Goal: Navigation & Orientation: Find specific page/section

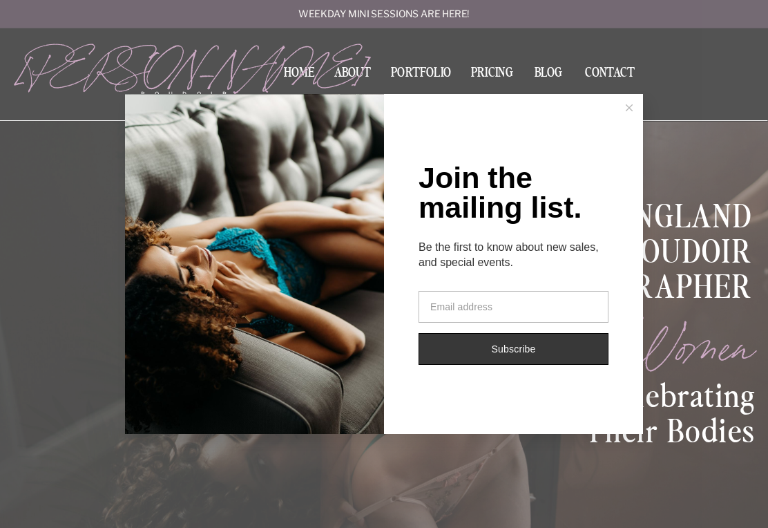
click at [635, 107] on button at bounding box center [629, 108] width 28 height 28
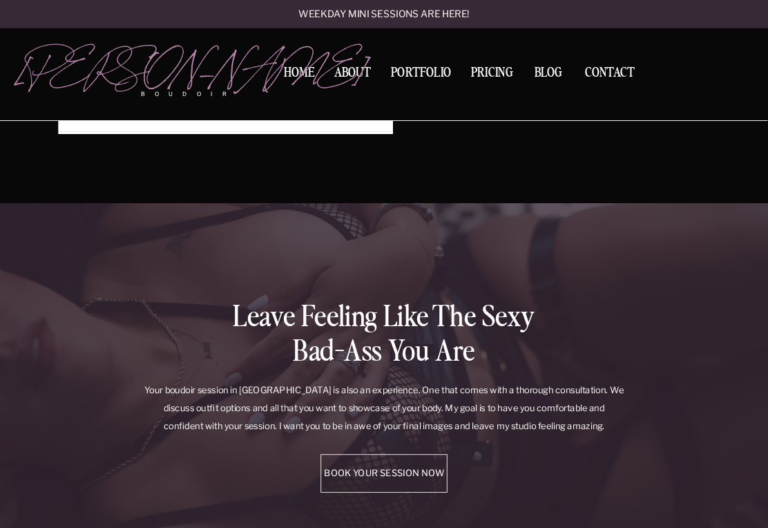
scroll to position [2629, 0]
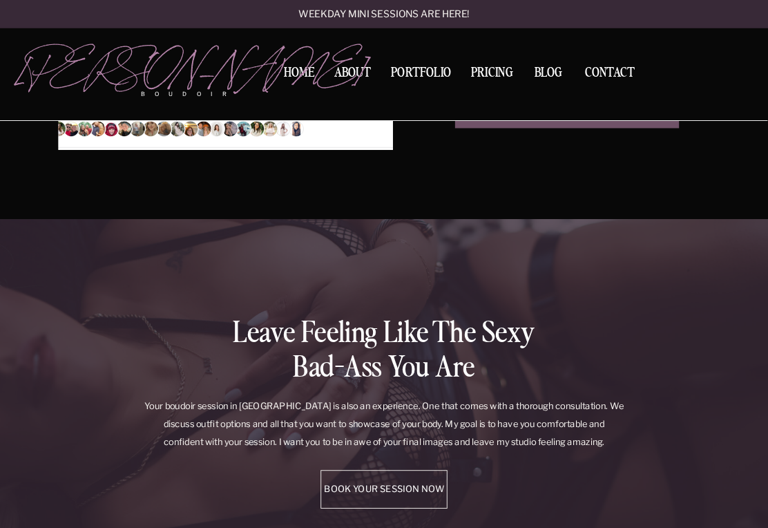
click at [432, 69] on nav "Portfolio" at bounding box center [421, 74] width 69 height 17
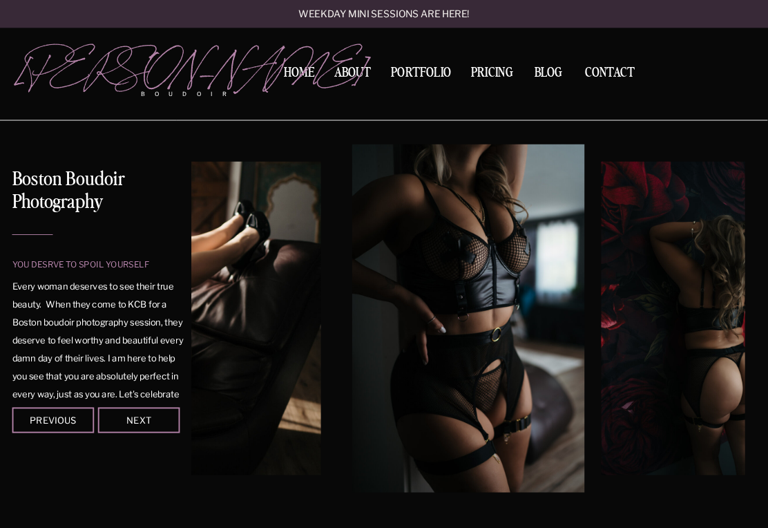
scroll to position [68, 0]
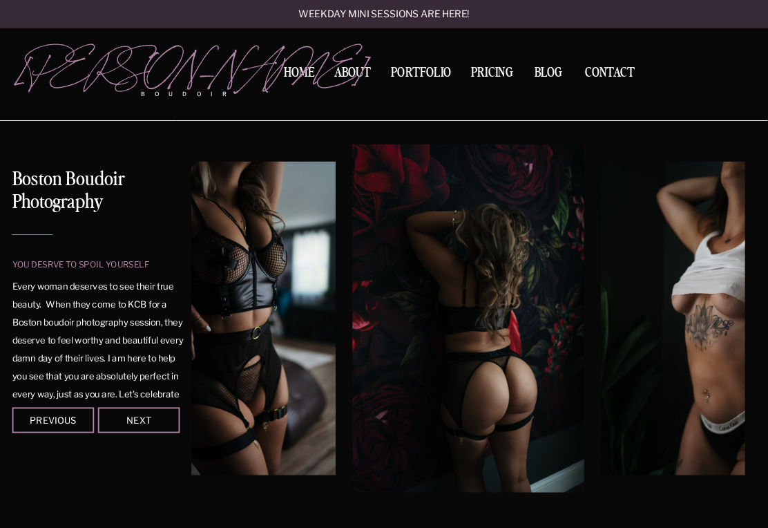
click at [725, 324] on img at bounding box center [705, 319] width 209 height 314
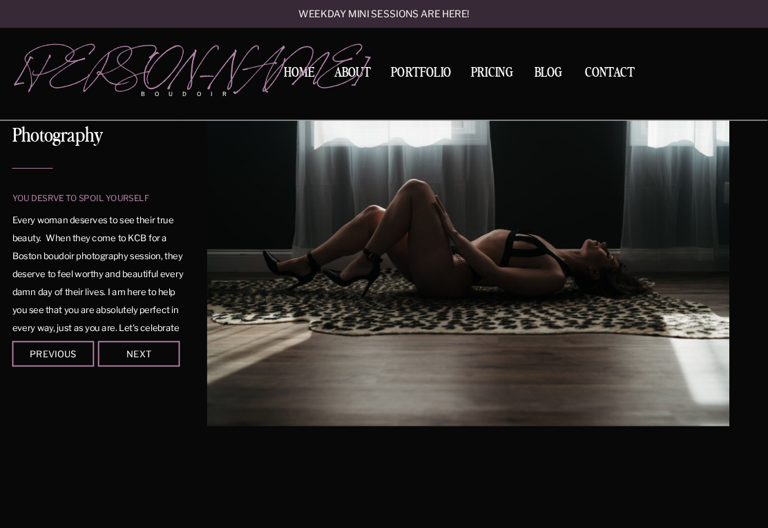
scroll to position [134, 0]
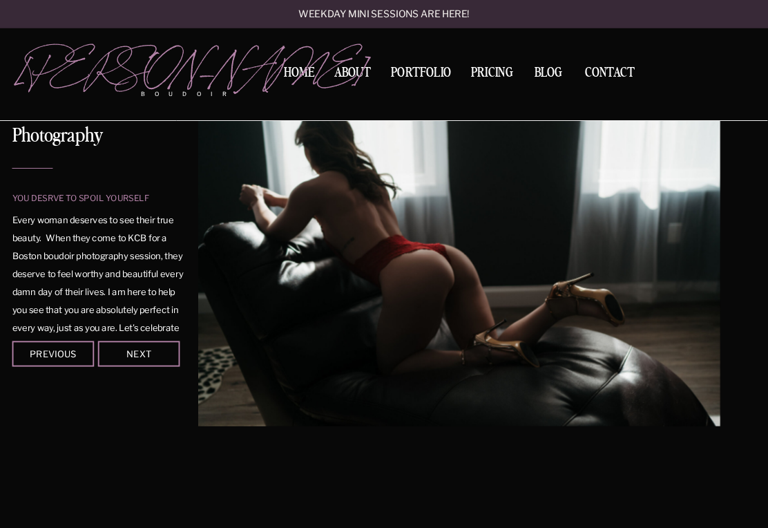
click at [687, 312] on div at bounding box center [468, 252] width 554 height 348
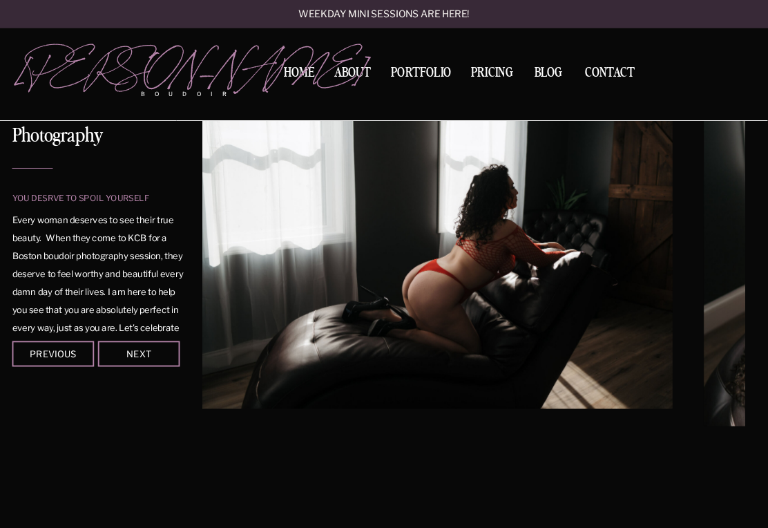
click at [693, 315] on div at bounding box center [468, 252] width 554 height 348
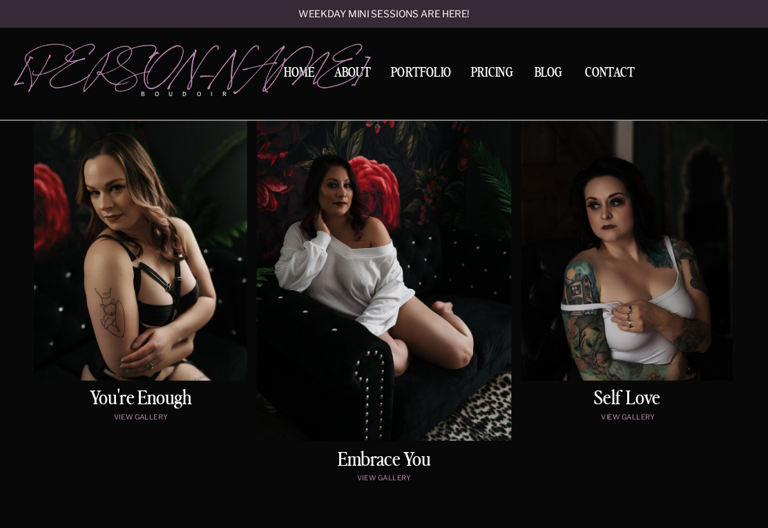
scroll to position [654, 0]
click at [97, 315] on div at bounding box center [140, 229] width 213 height 301
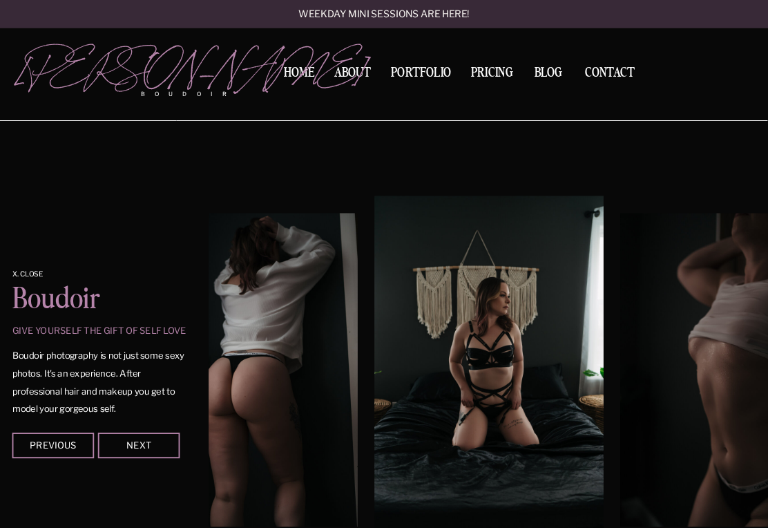
scroll to position [1070, 0]
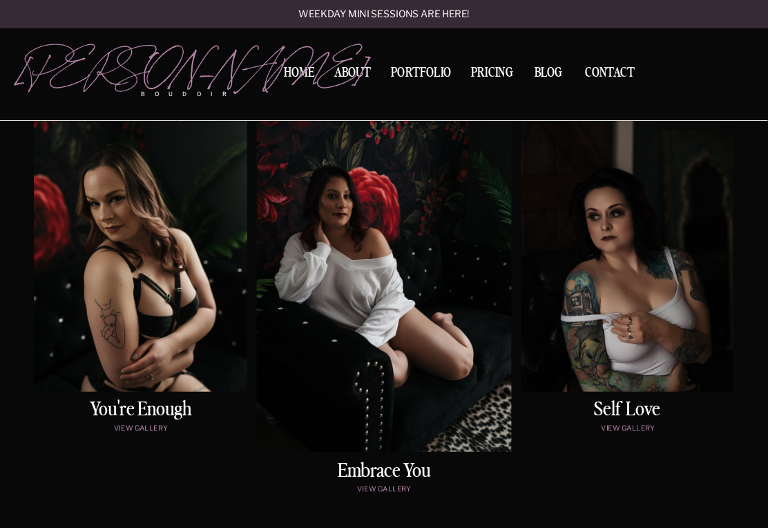
scroll to position [642, 0]
click at [439, 277] on div at bounding box center [384, 271] width 255 height 362
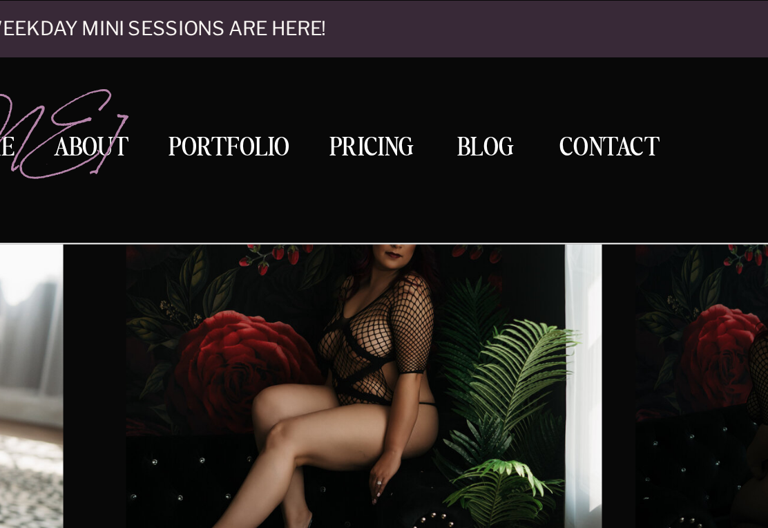
scroll to position [1755, 0]
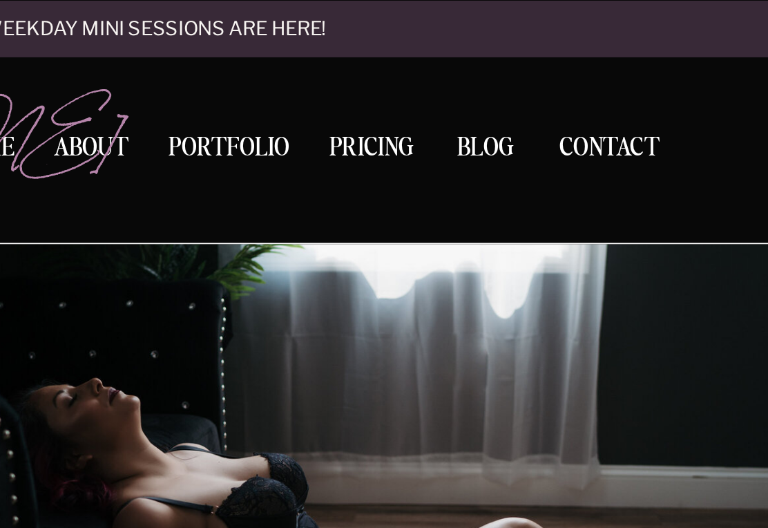
scroll to position [643, 0]
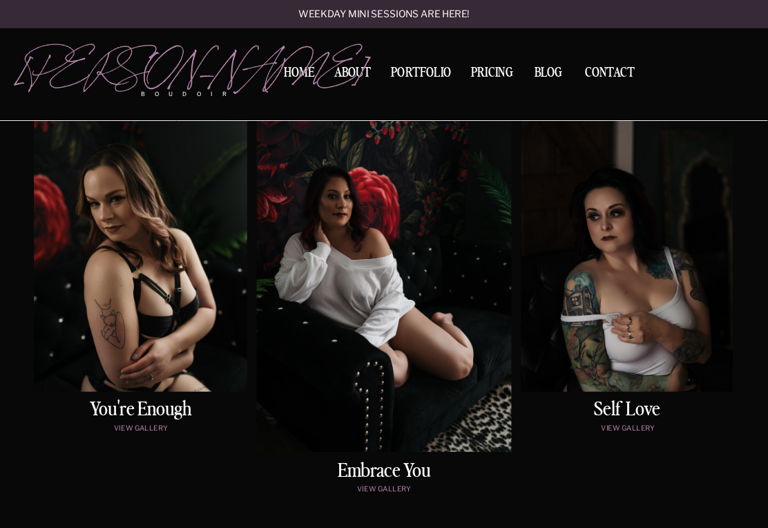
click at [653, 349] on div at bounding box center [627, 240] width 212 height 301
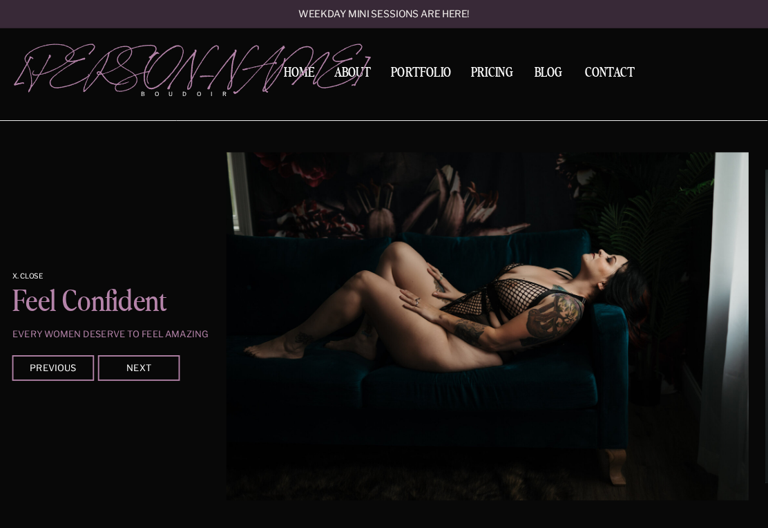
scroll to position [2170, 0]
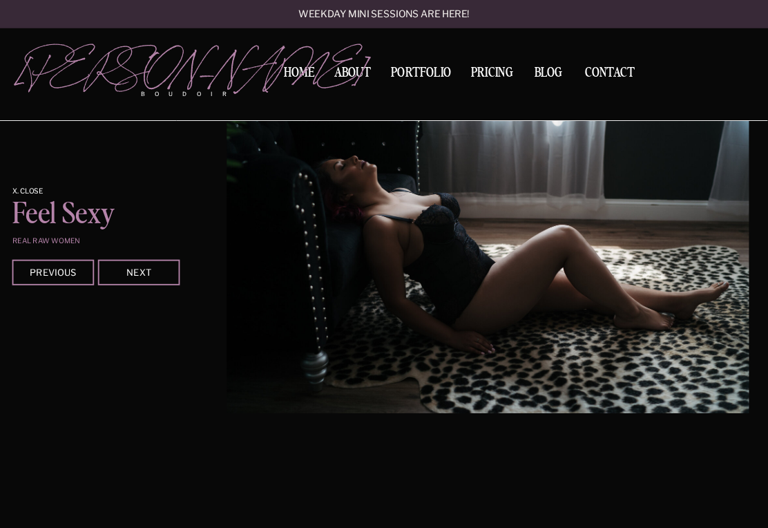
scroll to position [1717, 0]
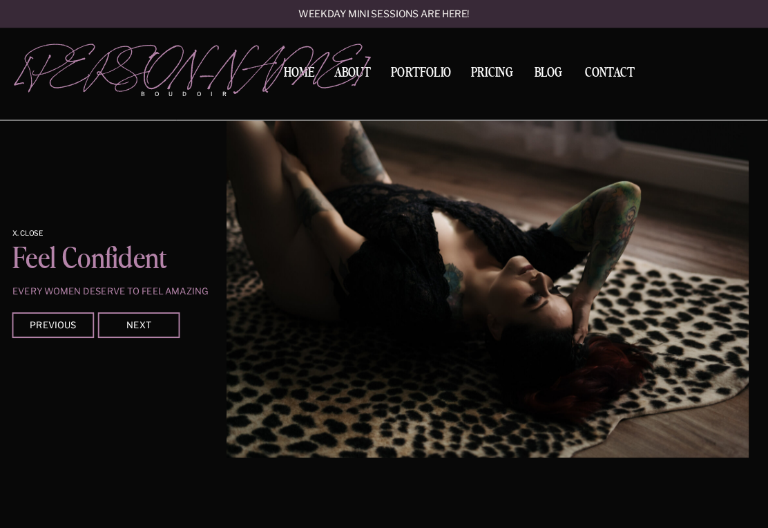
scroll to position [2201, 0]
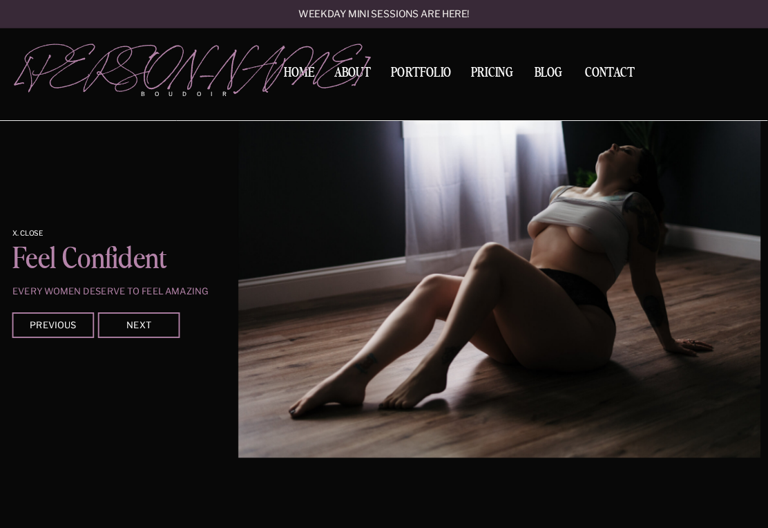
click at [714, 333] on img at bounding box center [499, 283] width 522 height 348
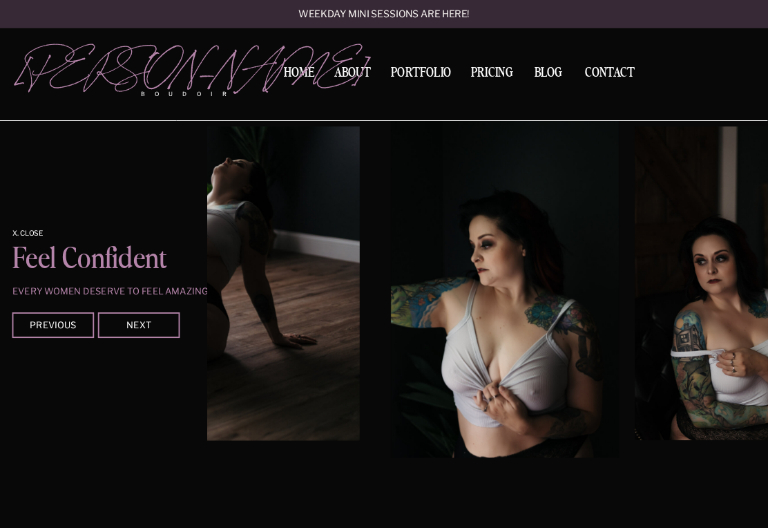
click at [718, 327] on img at bounding box center [731, 283] width 192 height 314
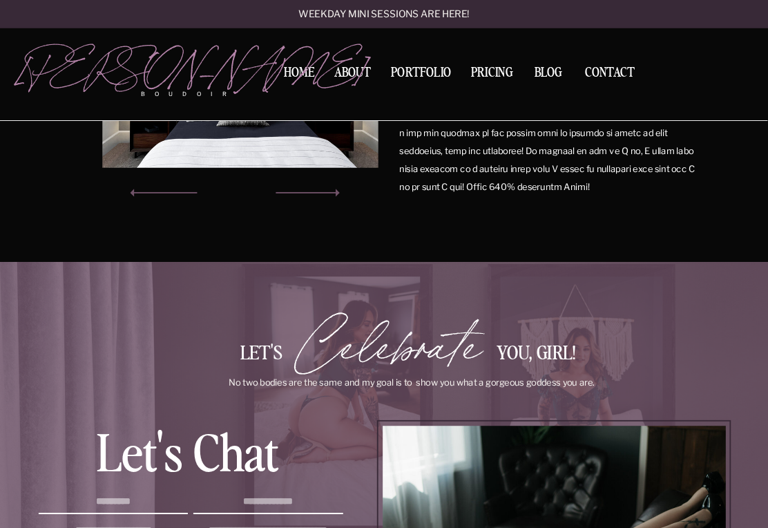
scroll to position [2921, 0]
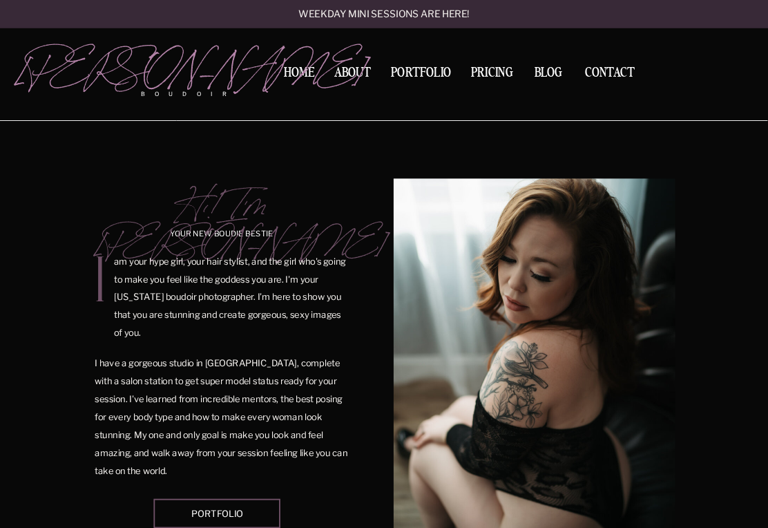
click at [430, 77] on nav "Portfolio" at bounding box center [421, 74] width 69 height 17
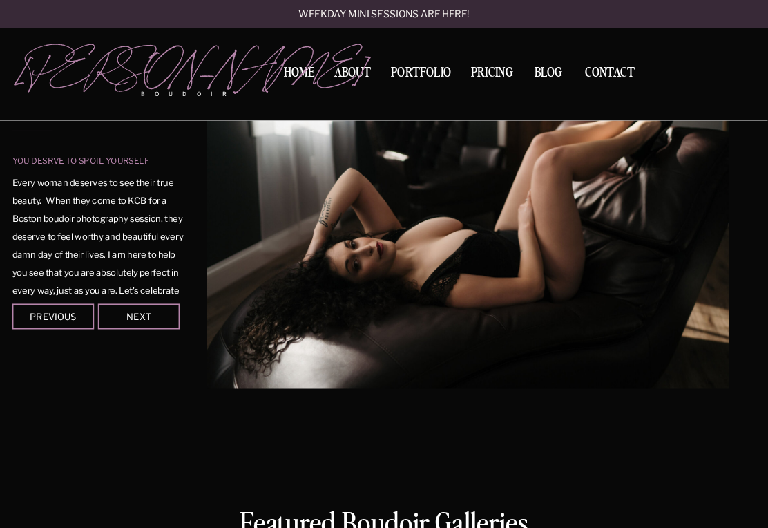
scroll to position [172, 0]
click at [606, 245] on img at bounding box center [468, 214] width 522 height 348
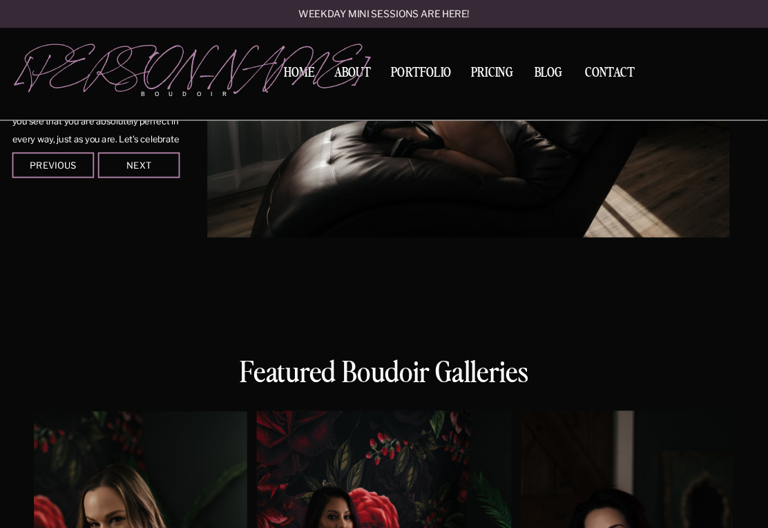
scroll to position [286, 0]
